Goal: Task Accomplishment & Management: Manage account settings

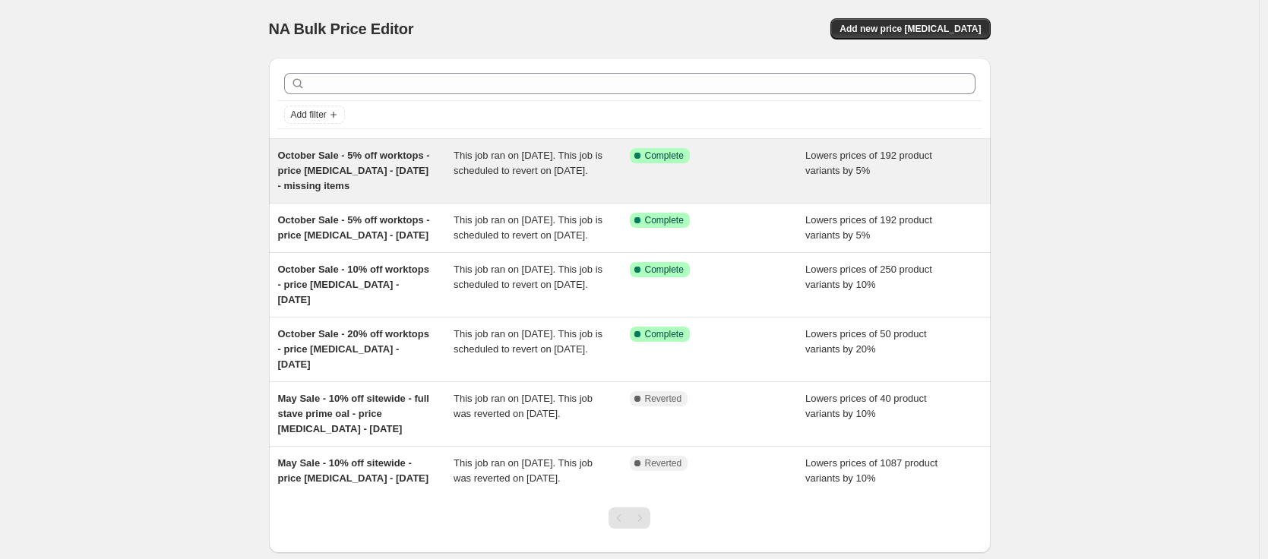
drag, startPoint x: 351, startPoint y: 173, endPoint x: 353, endPoint y: 182, distance: 9.2
click at [334, 170] on span "October Sale - 5% off worktops - price [MEDICAL_DATA] - [DATE] - missing items" at bounding box center [354, 171] width 152 height 42
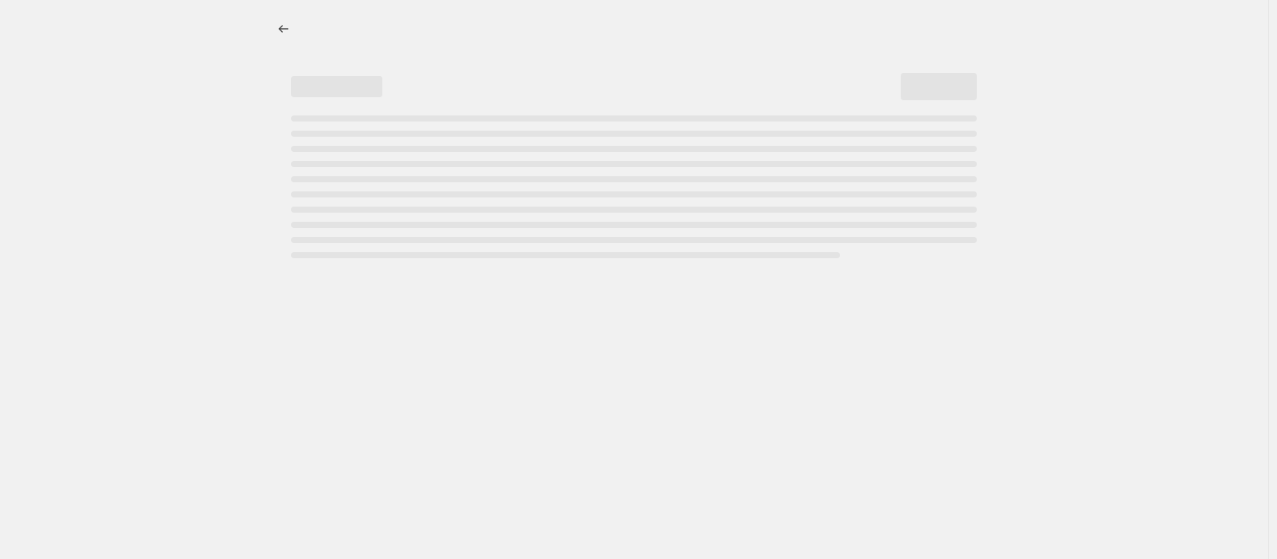
select select "percentage"
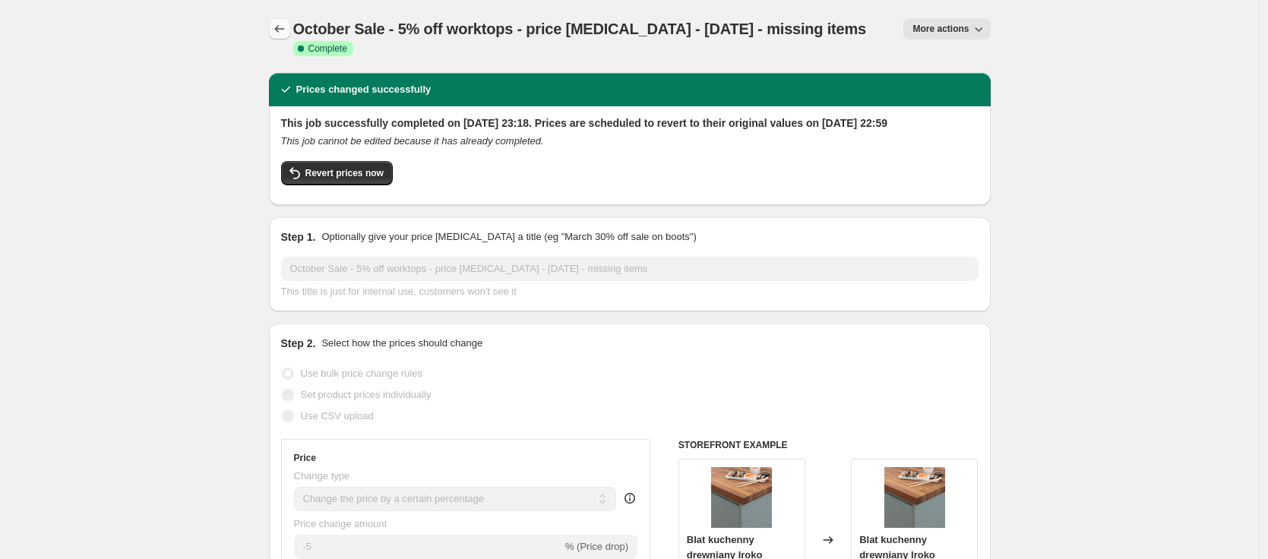
click at [286, 31] on icon "Price change jobs" at bounding box center [279, 28] width 15 height 15
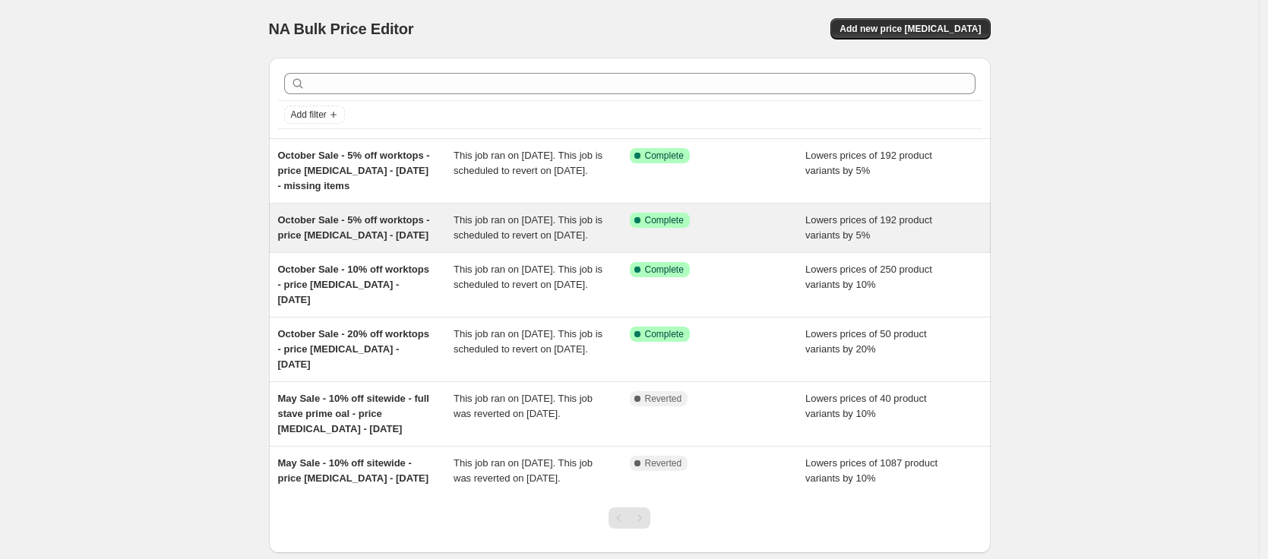
click at [318, 243] on div "October Sale - 5% off worktops - price [MEDICAL_DATA] - [DATE]" at bounding box center [366, 228] width 176 height 30
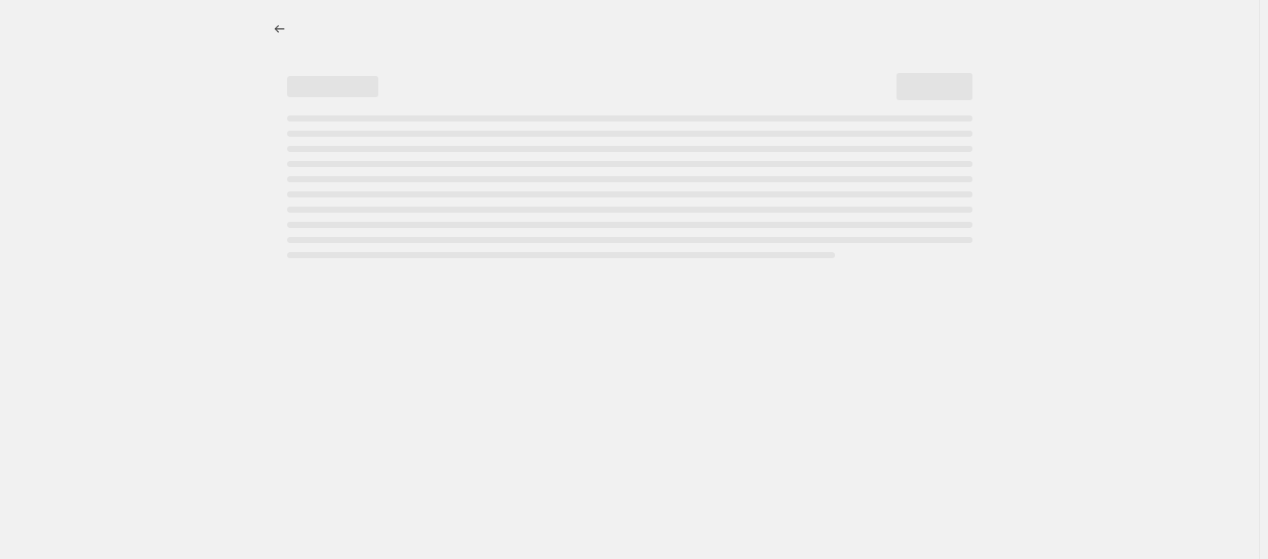
select select "percentage"
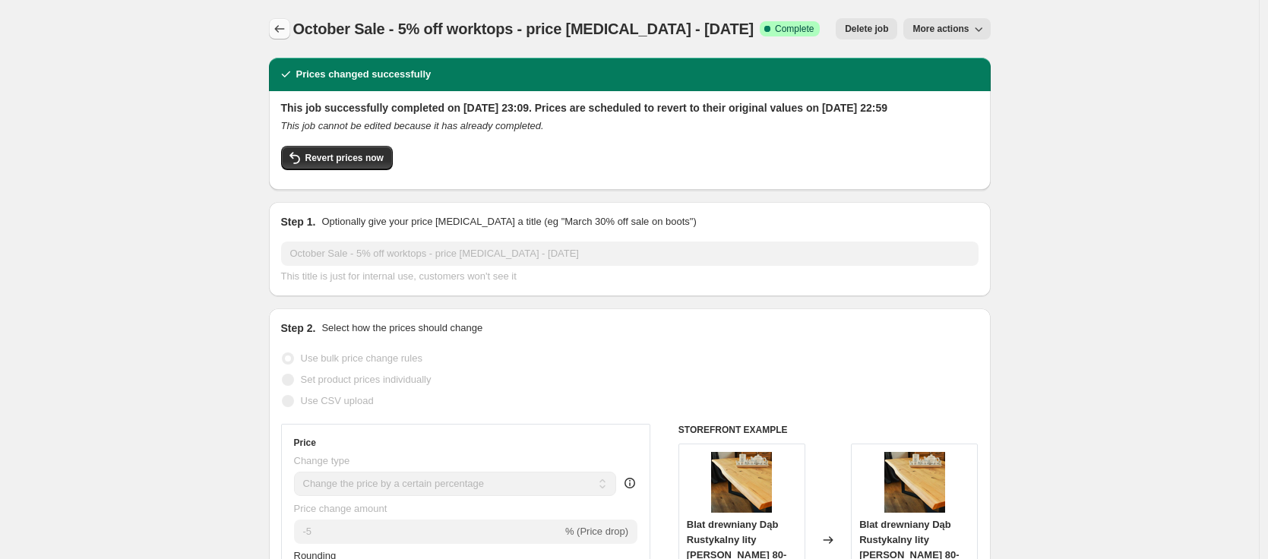
click at [287, 30] on icon "Price change jobs" at bounding box center [279, 28] width 15 height 15
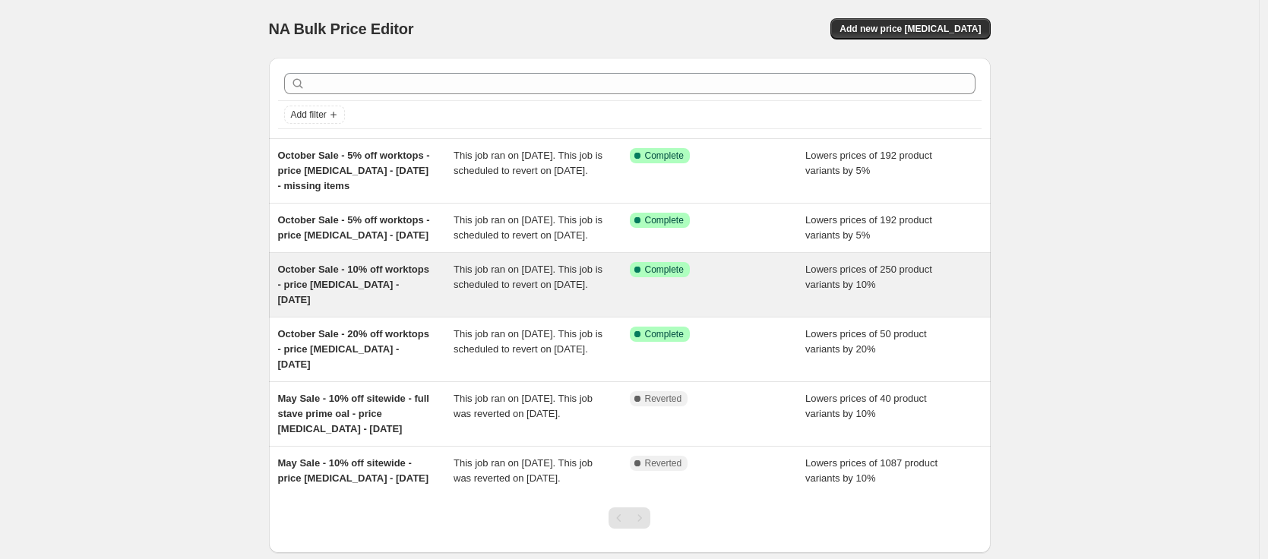
click at [364, 294] on span "October Sale - 10% off worktops - price [MEDICAL_DATA] - [DATE]" at bounding box center [353, 285] width 151 height 42
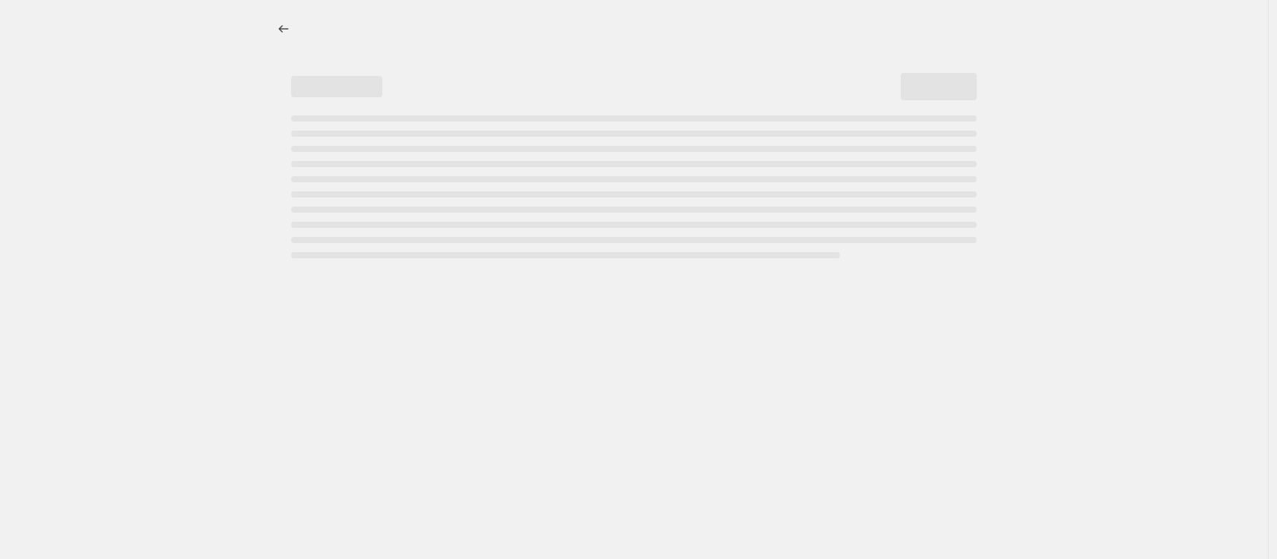
select select "percentage"
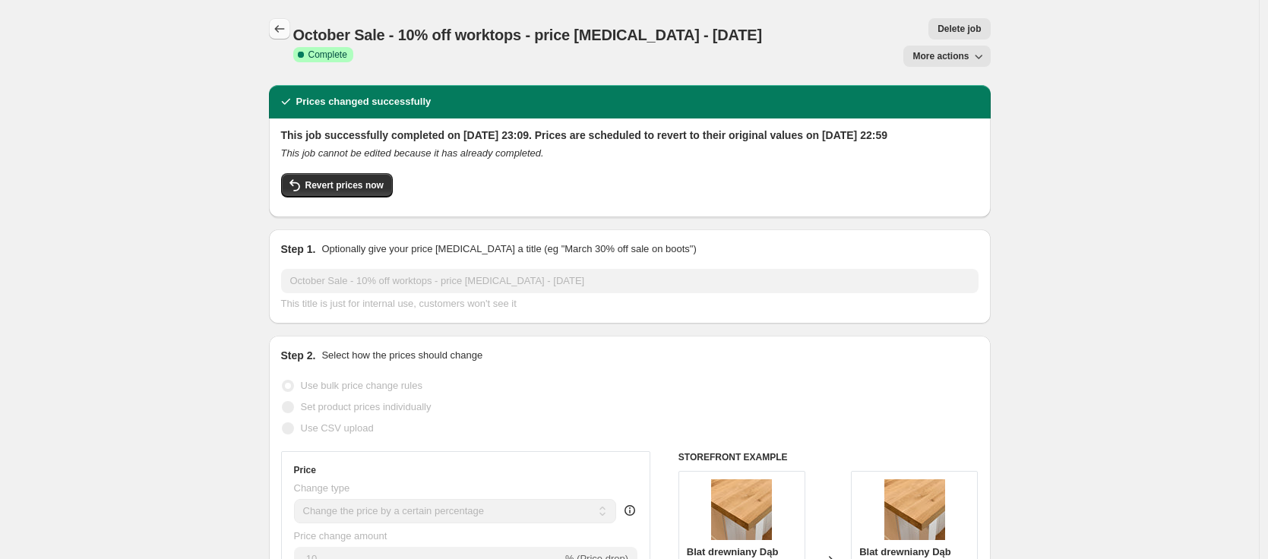
click at [282, 31] on icon "Price change jobs" at bounding box center [279, 28] width 15 height 15
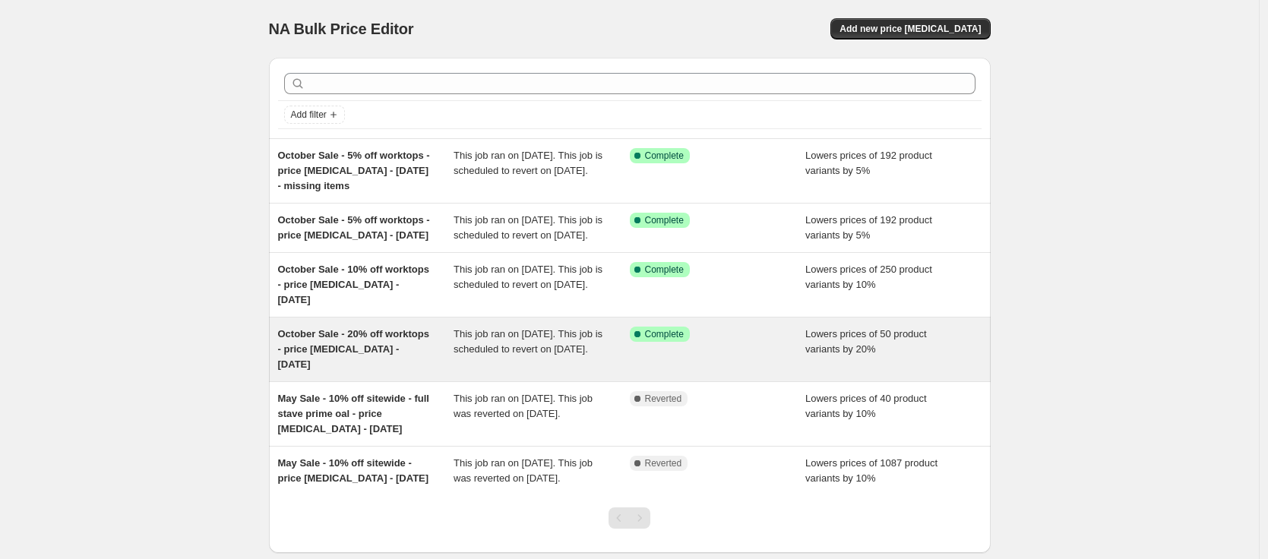
click at [347, 369] on span "October Sale - 20% off worktops - price [MEDICAL_DATA] - [DATE]" at bounding box center [353, 349] width 151 height 42
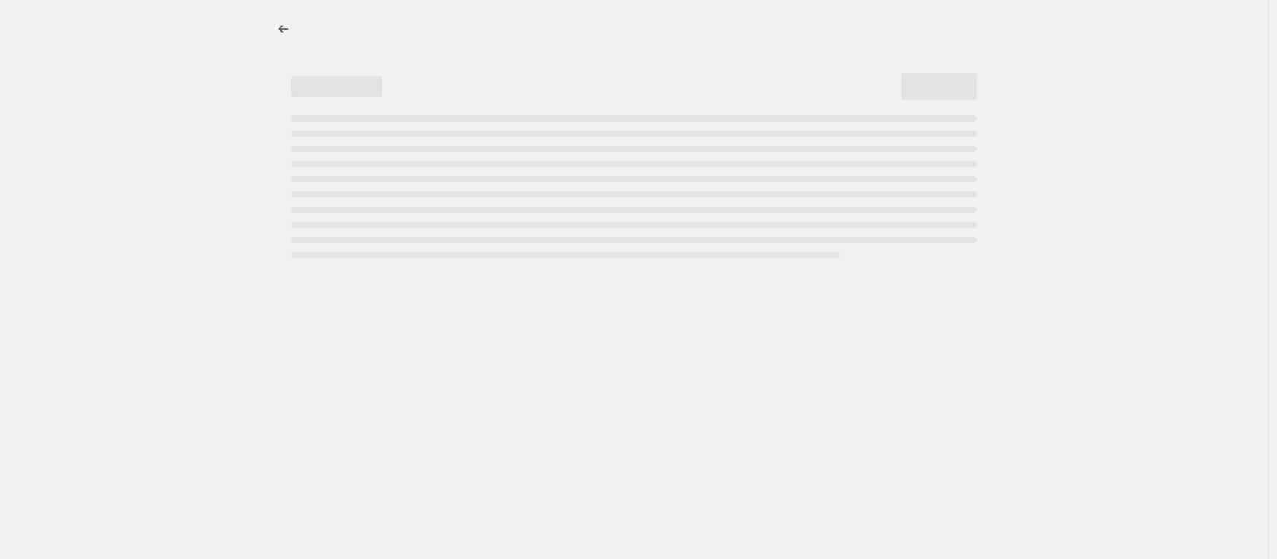
select select "percentage"
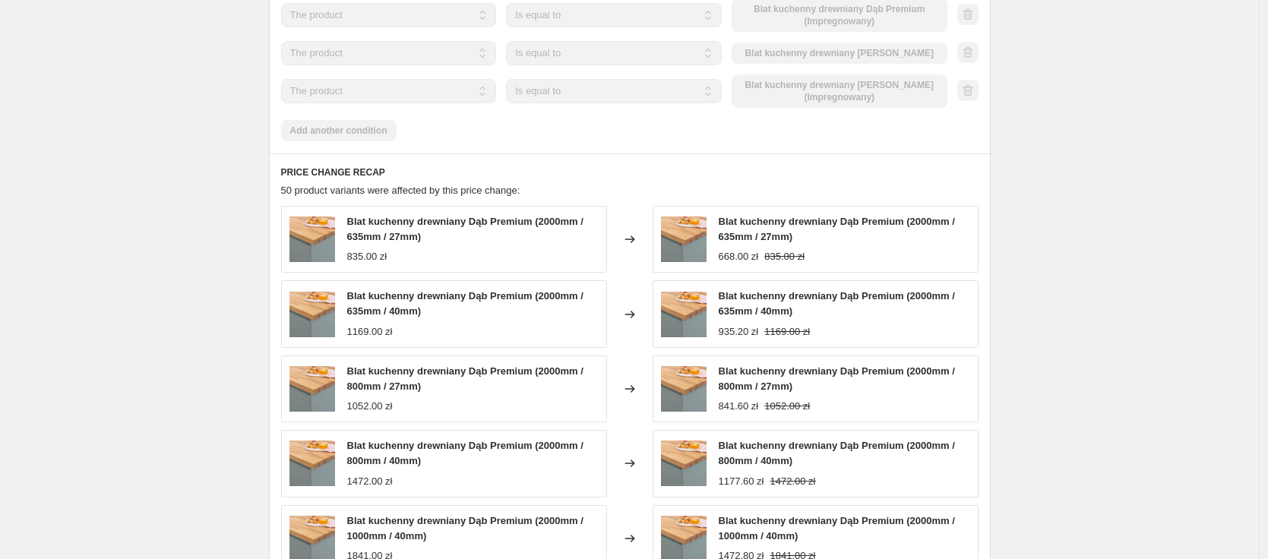
scroll to position [1403, 0]
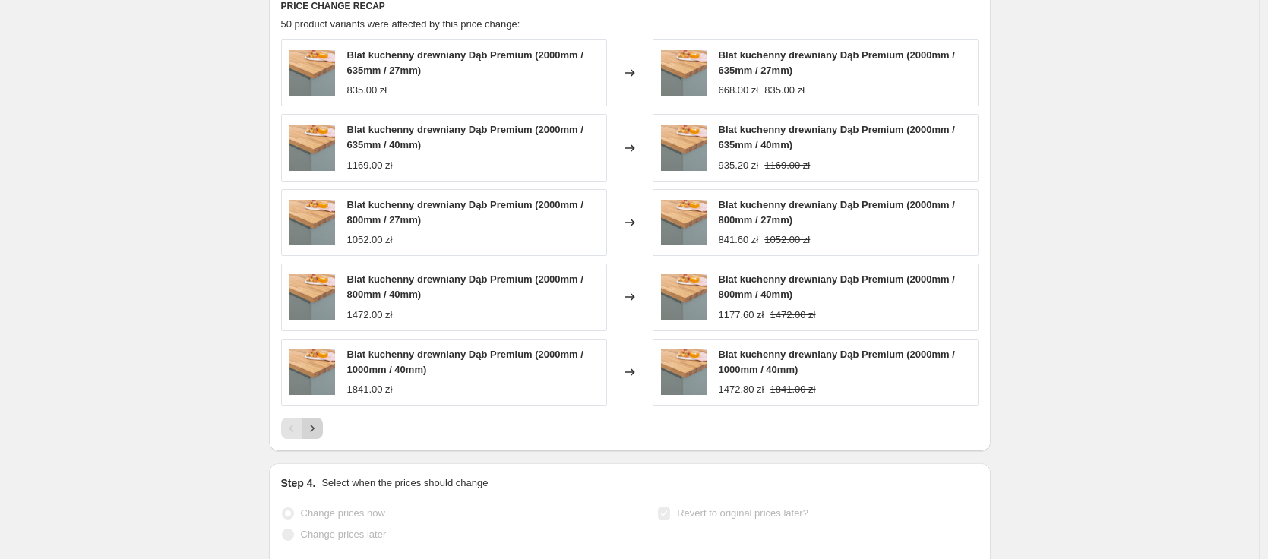
click at [311, 421] on icon "Next" at bounding box center [312, 428] width 15 height 15
click at [318, 421] on icon "Next" at bounding box center [312, 428] width 15 height 15
click at [317, 421] on icon "Next" at bounding box center [312, 428] width 15 height 15
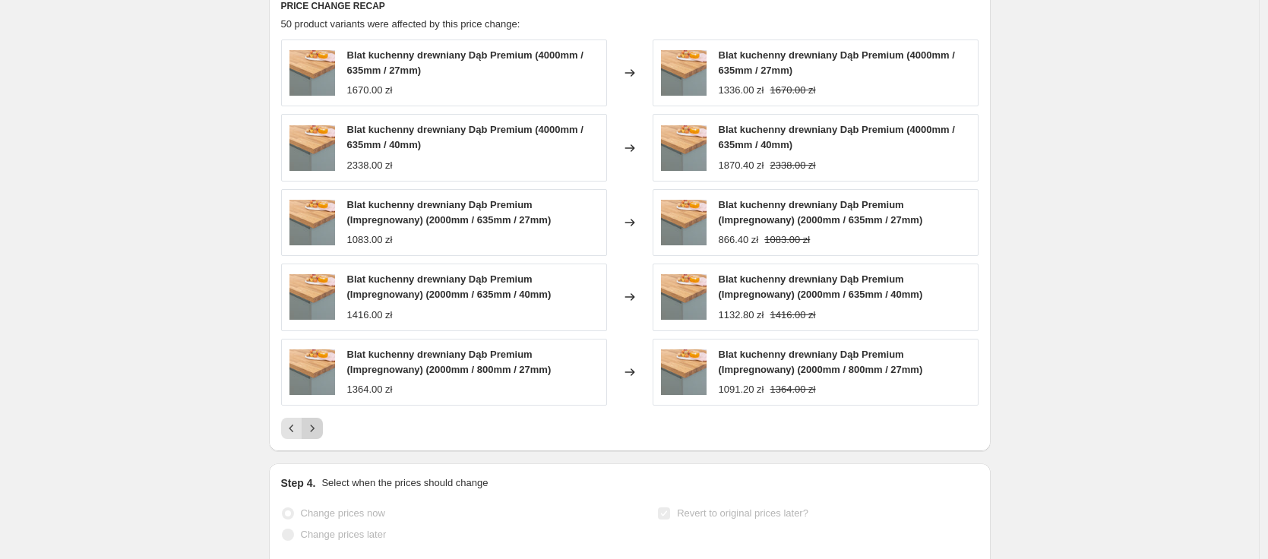
click at [317, 421] on icon "Next" at bounding box center [312, 428] width 15 height 15
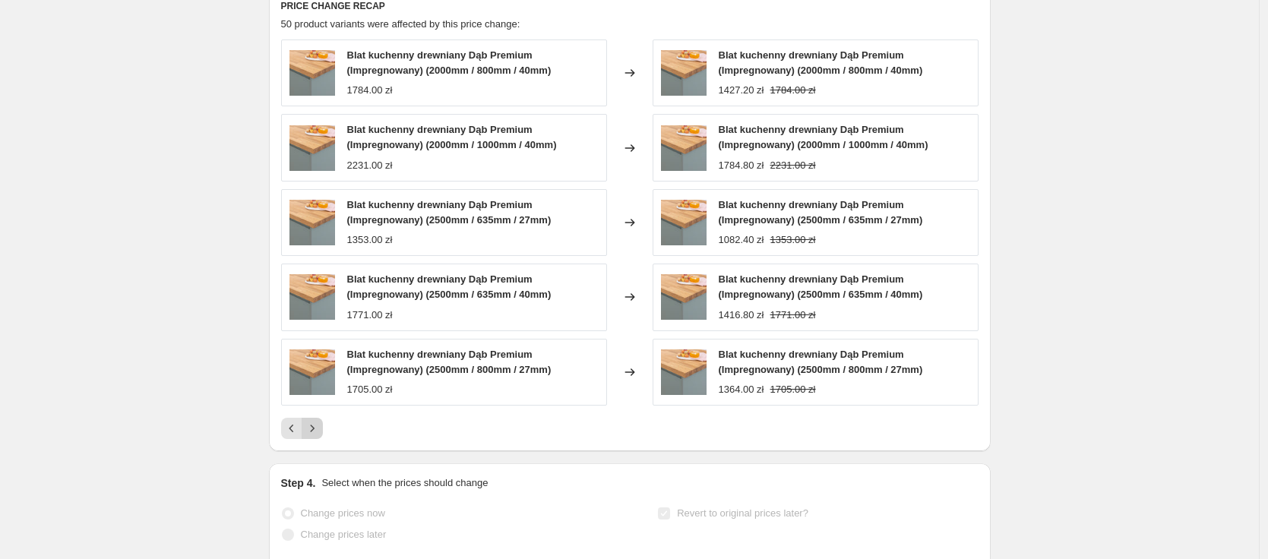
click at [317, 421] on icon "Next" at bounding box center [312, 428] width 15 height 15
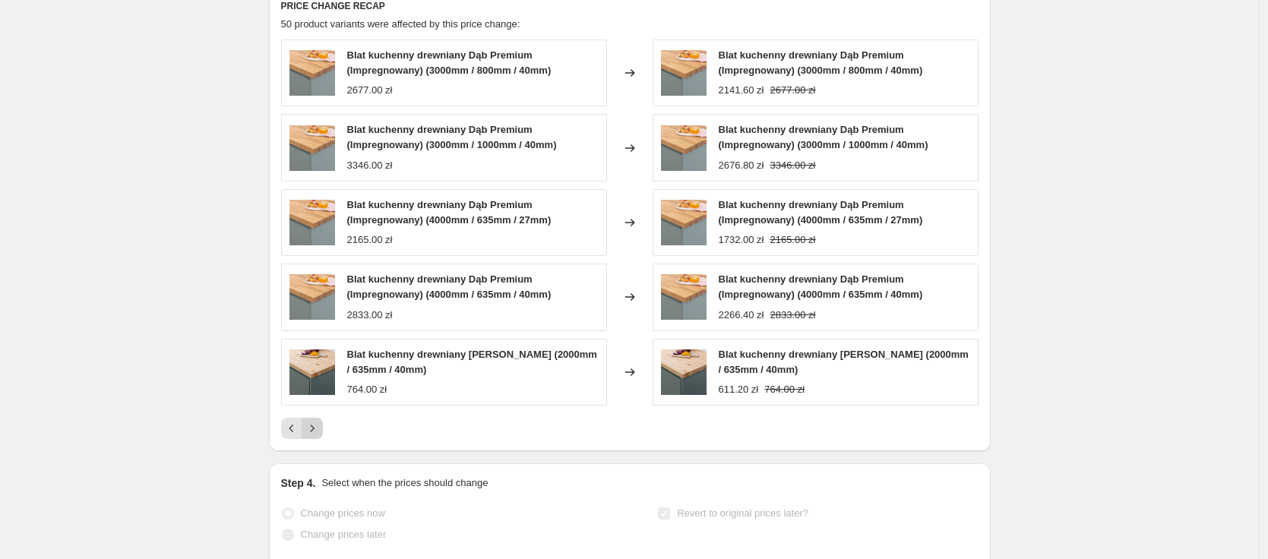
click at [317, 421] on icon "Next" at bounding box center [312, 428] width 15 height 15
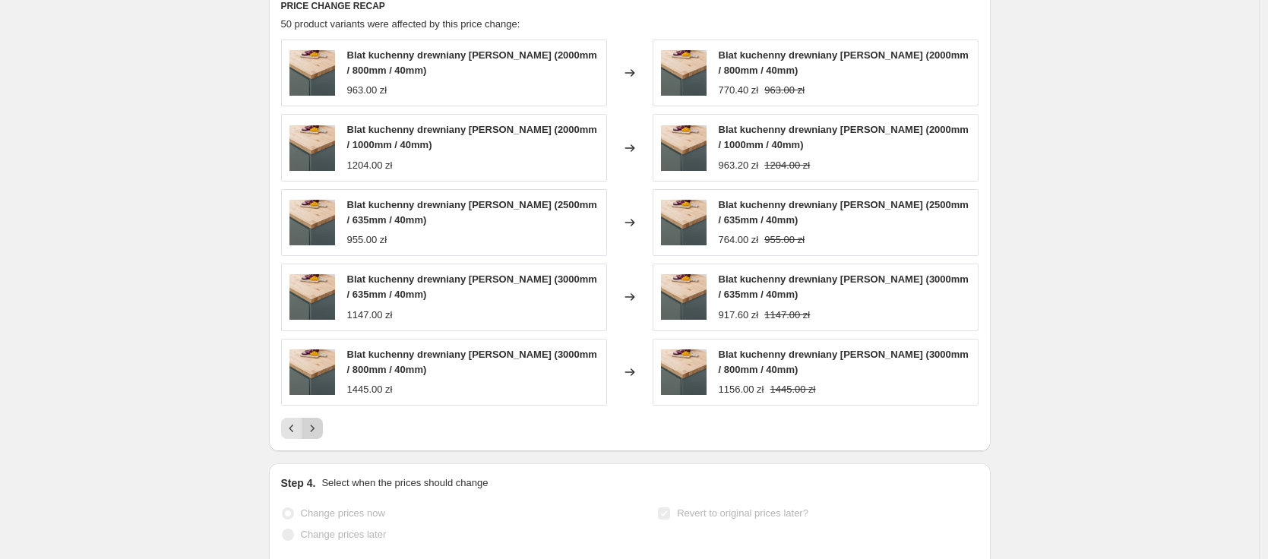
click at [317, 421] on icon "Next" at bounding box center [312, 428] width 15 height 15
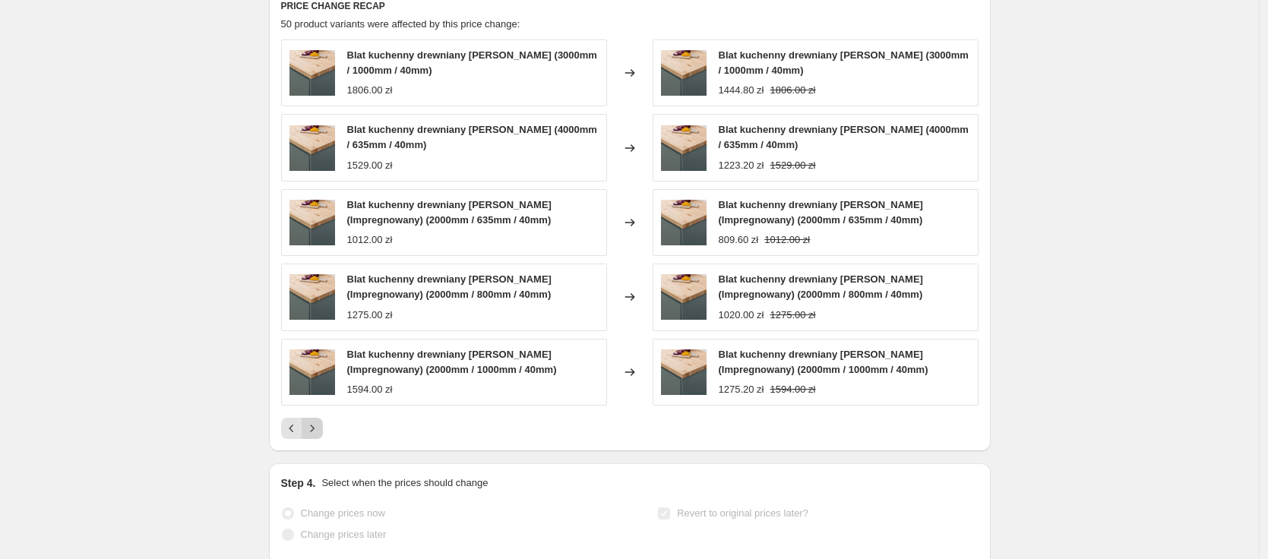
click at [317, 421] on icon "Next" at bounding box center [312, 428] width 15 height 15
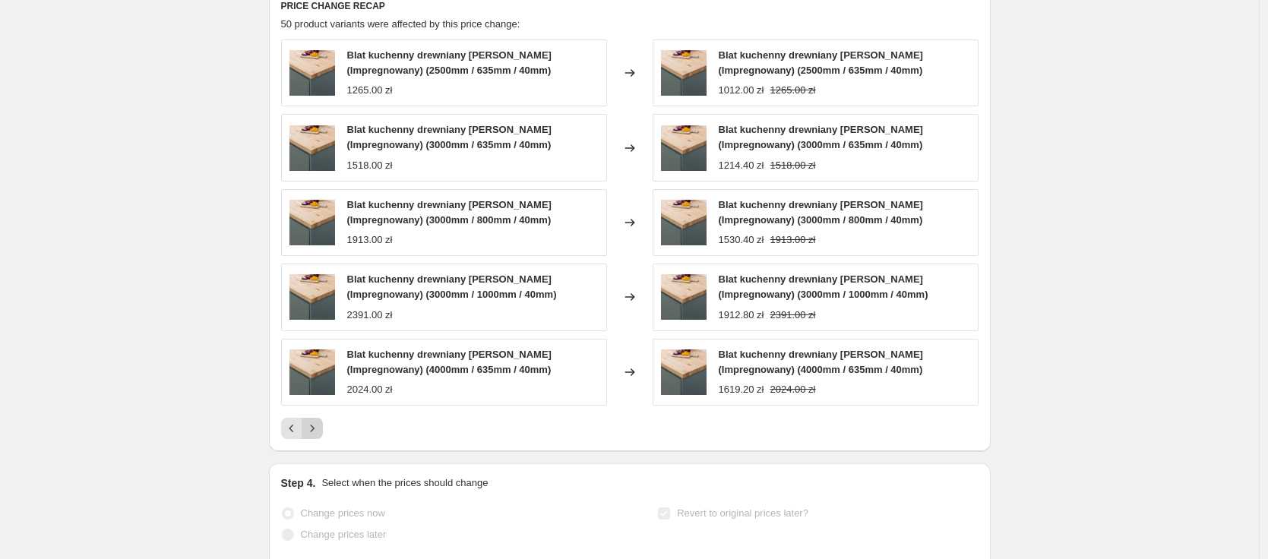
click at [317, 418] on div "Pagination" at bounding box center [312, 428] width 21 height 21
